Goal: Check status: Check status

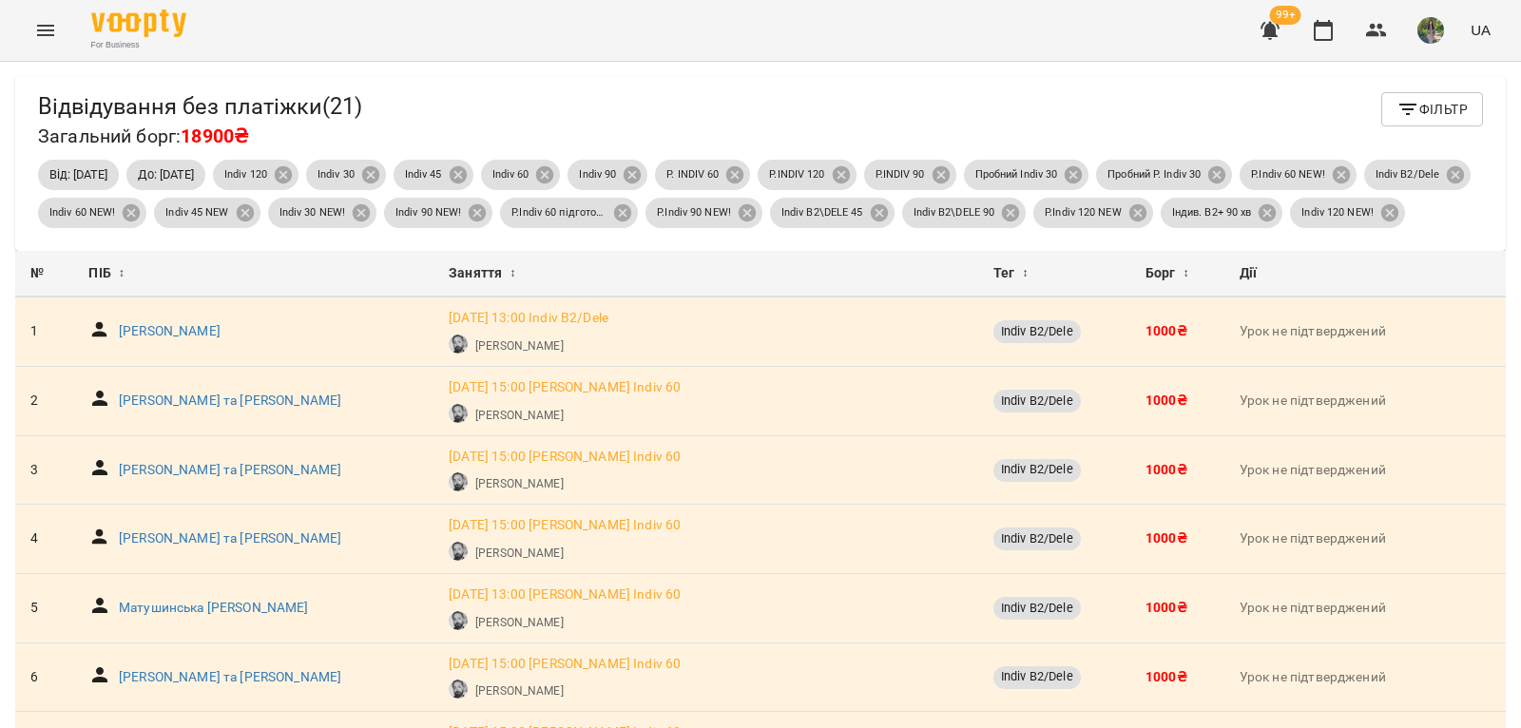
click at [1421, 111] on span "Фільтр" at bounding box center [1431, 109] width 71 height 23
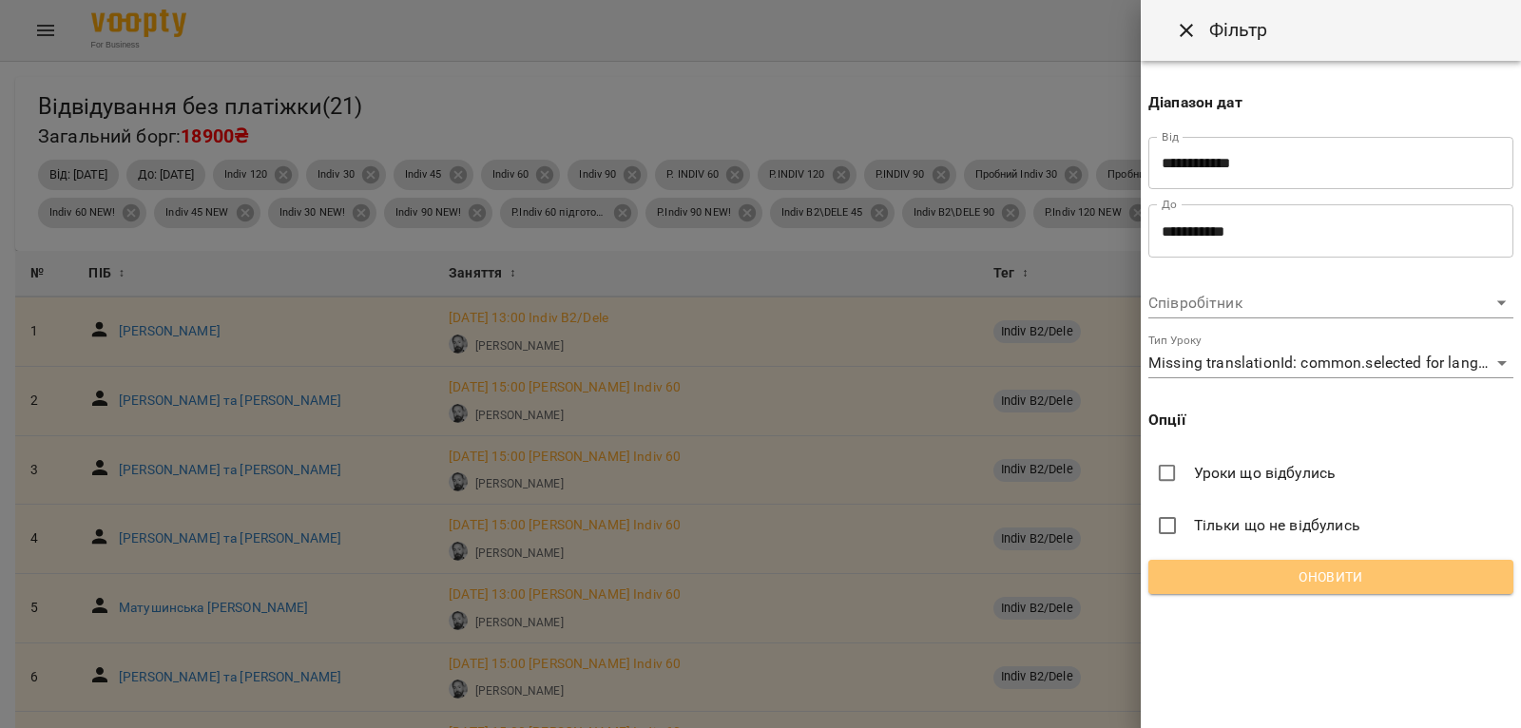
click at [1313, 582] on span "Оновити" at bounding box center [1330, 577] width 335 height 23
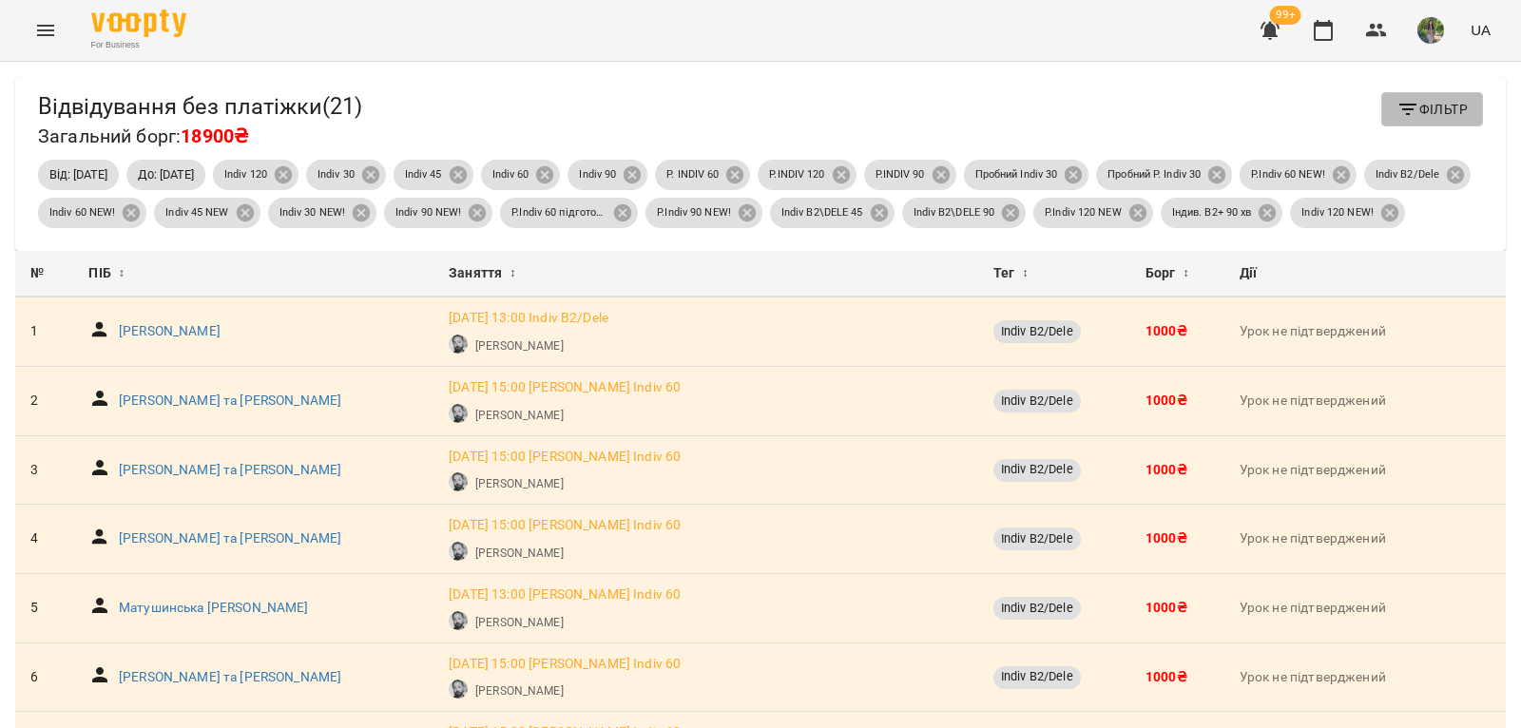
click at [1448, 116] on span "Фільтр" at bounding box center [1431, 109] width 71 height 23
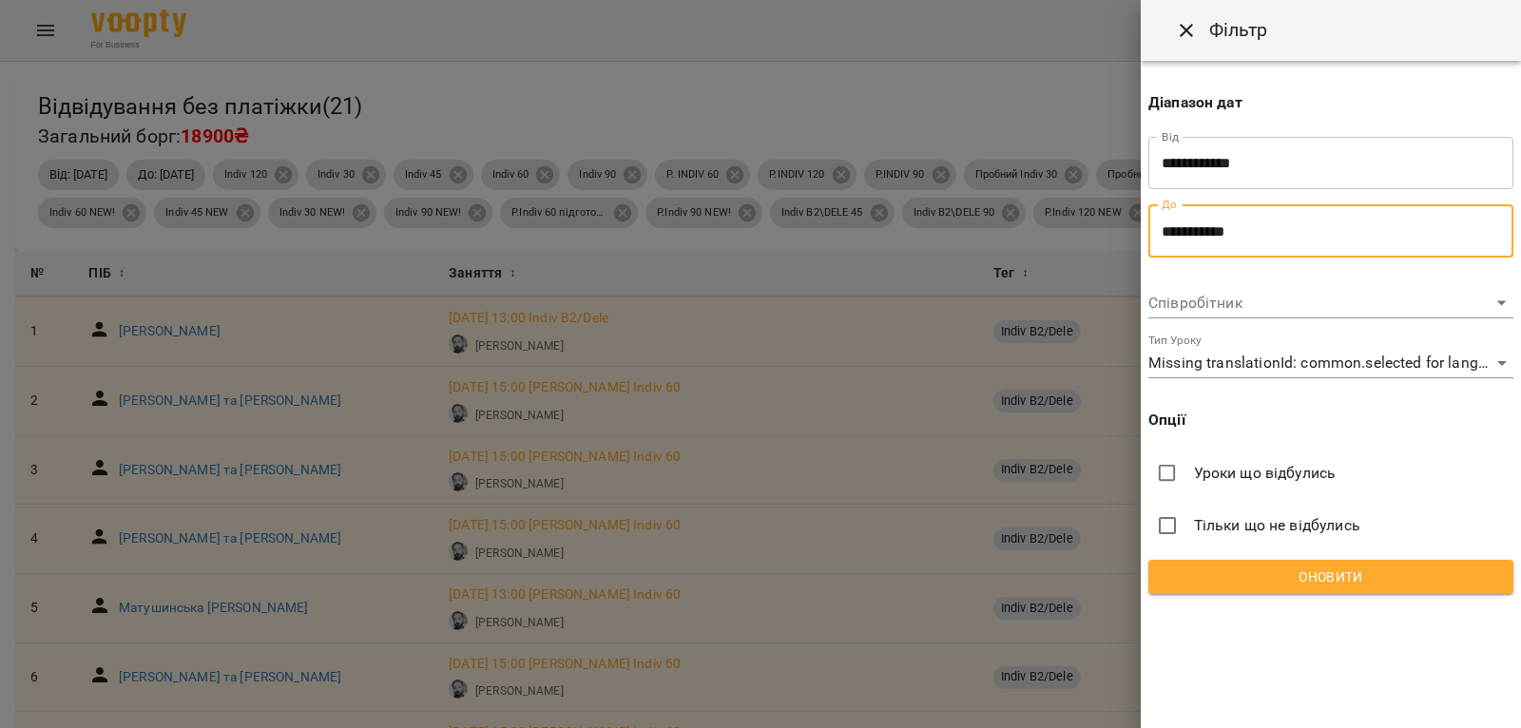
click at [1349, 231] on input "**********" at bounding box center [1330, 230] width 365 height 53
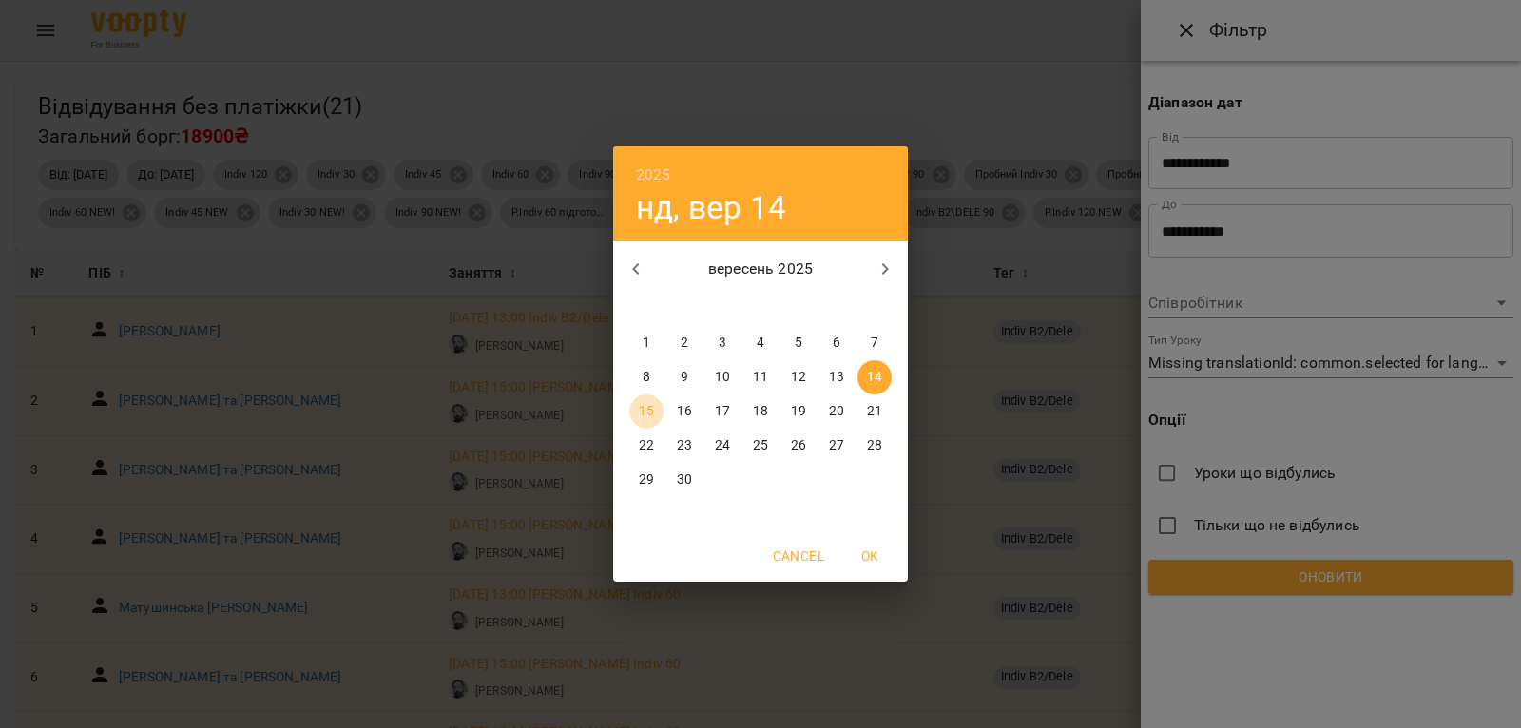
click at [642, 408] on p "15" at bounding box center [646, 411] width 15 height 19
type input "**********"
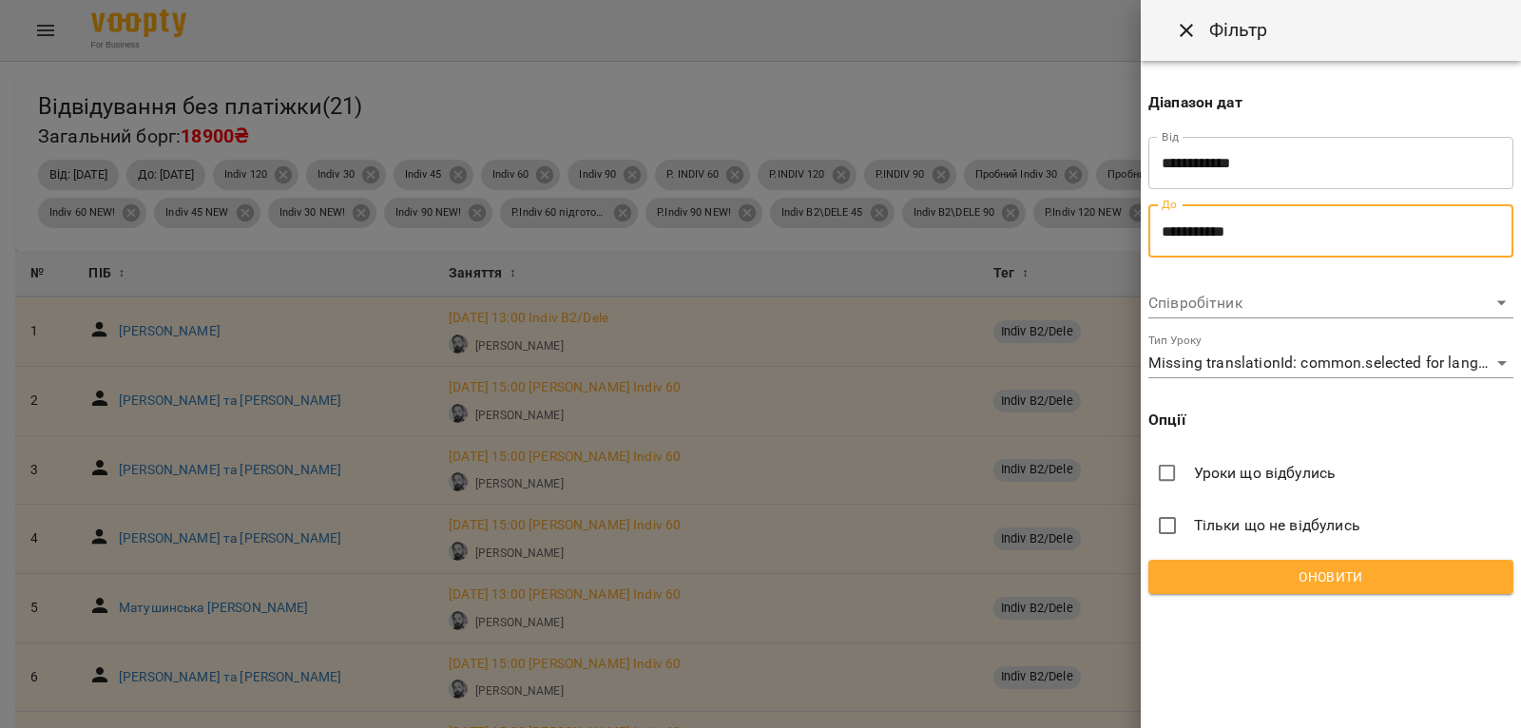
click at [1442, 575] on span "Оновити" at bounding box center [1330, 577] width 335 height 23
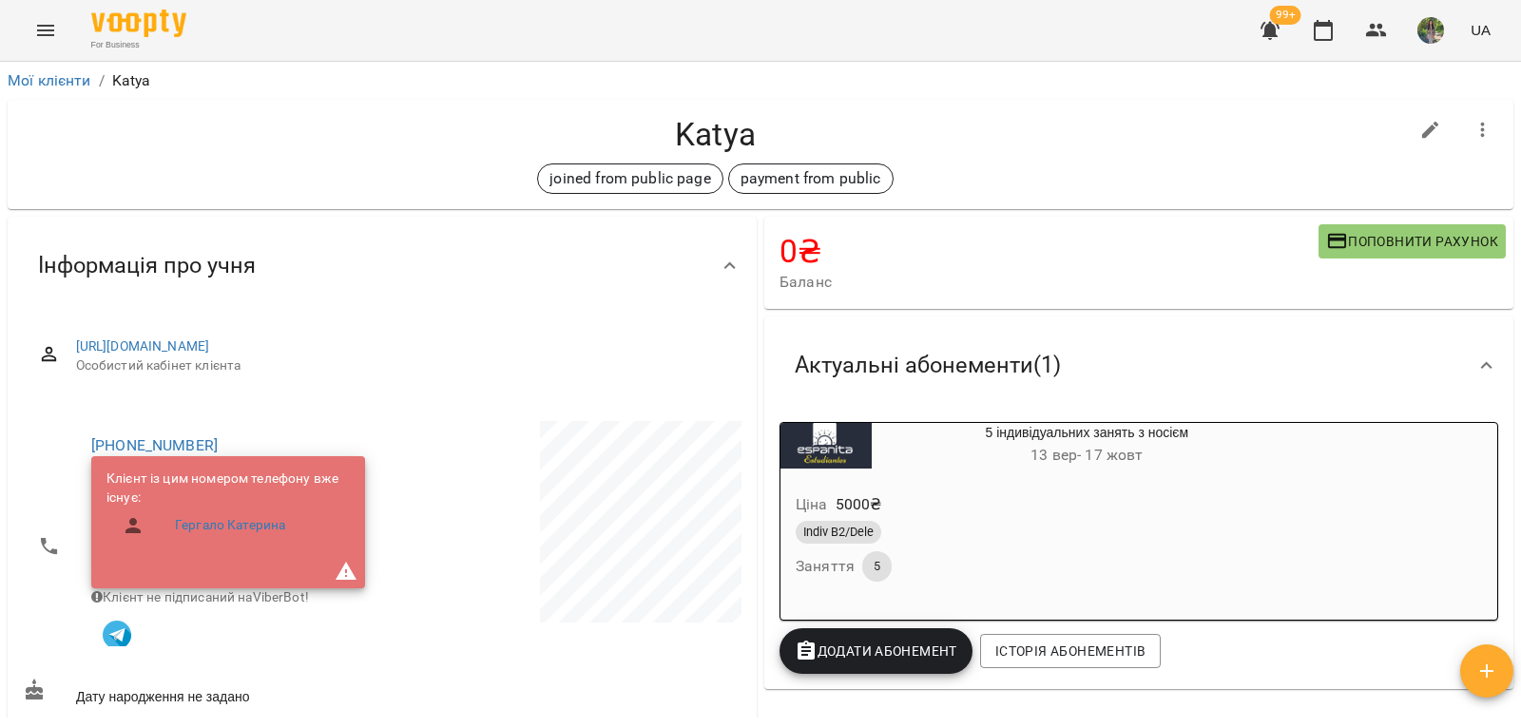
click at [932, 108] on div "[PERSON_NAME] joined from public page payment from public" at bounding box center [761, 154] width 1506 height 109
click at [880, 125] on h4 "Katya" at bounding box center [715, 134] width 1385 height 39
click at [570, 122] on h4 "Katya" at bounding box center [715, 134] width 1385 height 39
click at [1004, 137] on h4 "Katya" at bounding box center [715, 134] width 1385 height 39
